Goal: Use online tool/utility: Utilize a website feature to perform a specific function

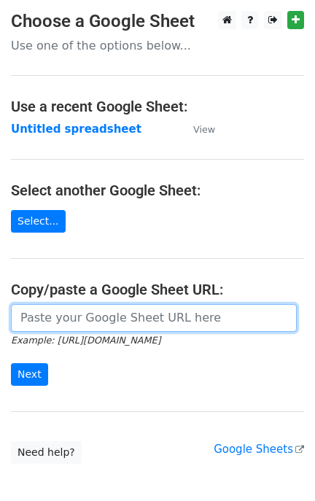
click at [133, 318] on input "url" at bounding box center [154, 318] width 286 height 28
paste input "[URL][DOMAIN_NAME]"
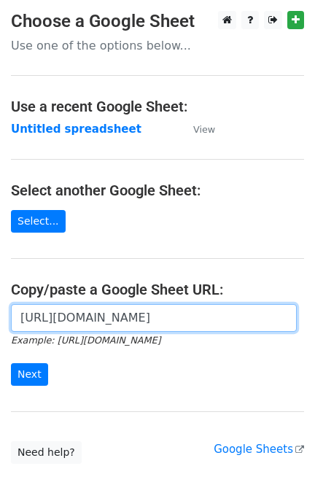
type input "[URL][DOMAIN_NAME]"
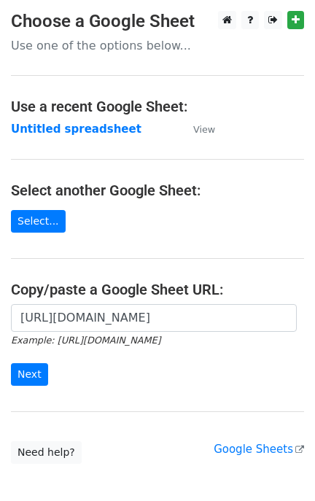
scroll to position [0, 0]
click at [15, 377] on input "Next" at bounding box center [29, 374] width 37 height 23
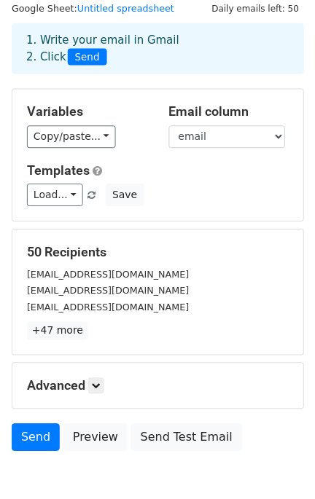
scroll to position [122, 0]
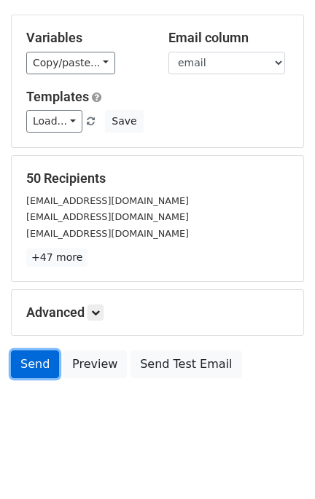
click at [17, 363] on link "Send" at bounding box center [35, 365] width 48 height 28
